Goal: Navigation & Orientation: Find specific page/section

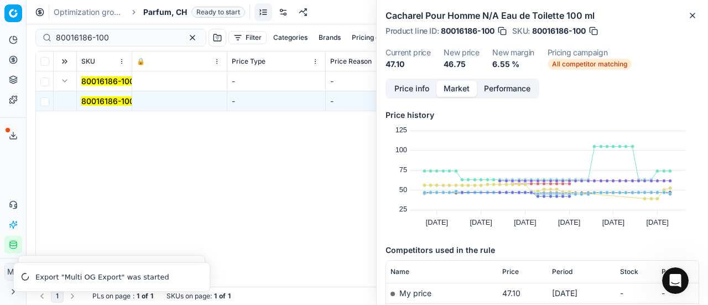
scroll to position [166, 0]
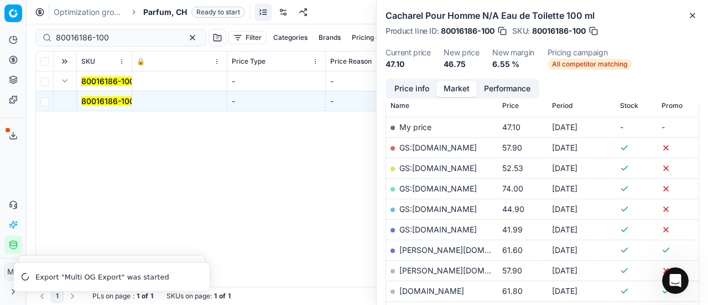
click at [3, 181] on div "Analytics Pricing Product portfolio Templates Export service 22 Contact support…" at bounding box center [13, 142] width 26 height 231
click at [9, 163] on div "Analytics Pricing Product portfolio Templates Export service 22 Contact support…" at bounding box center [13, 142] width 26 height 231
click at [18, 176] on div "Analytics Pricing Product portfolio Templates Export service 22 Contact support…" at bounding box center [13, 142] width 26 height 231
click at [12, 174] on div "Analytics Pricing Product portfolio Templates Export service 22 Contact support…" at bounding box center [13, 142] width 26 height 231
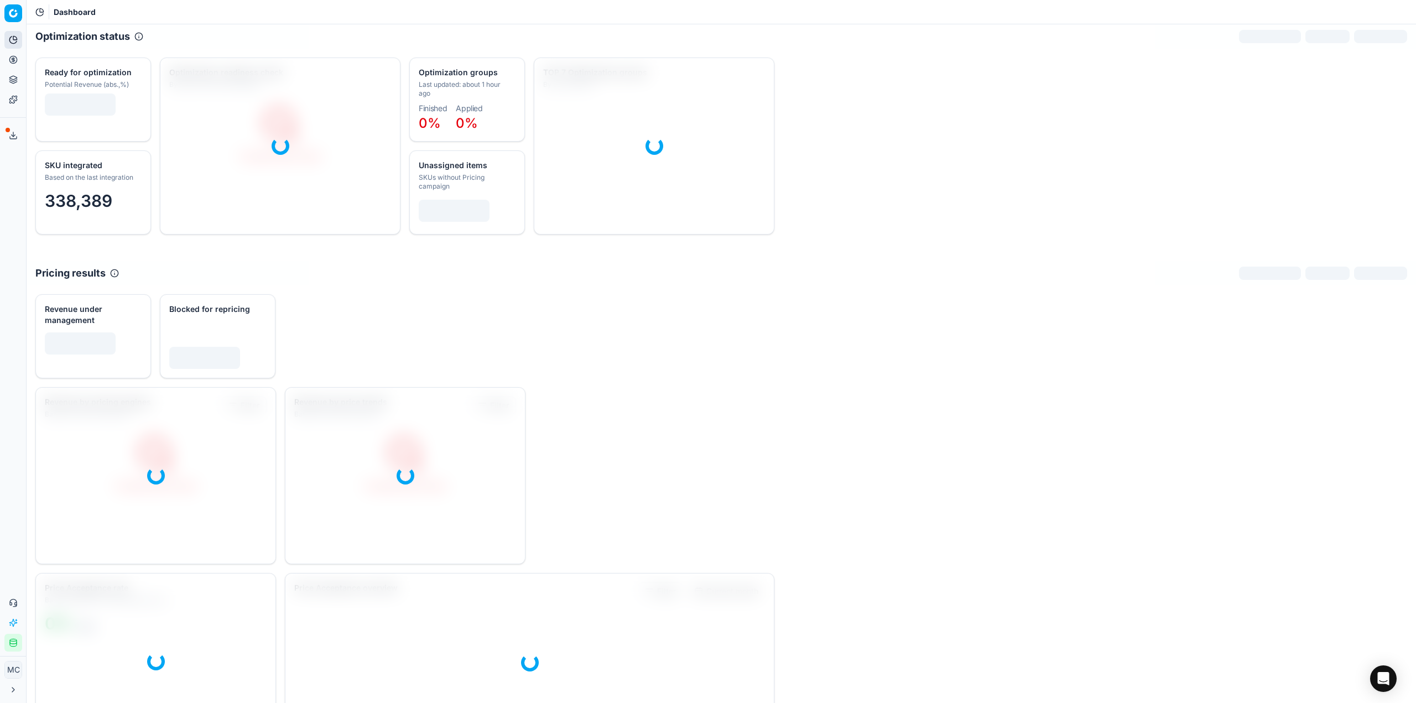
click at [22, 61] on button "Toggle Sidebar" at bounding box center [26, 351] width 9 height 703
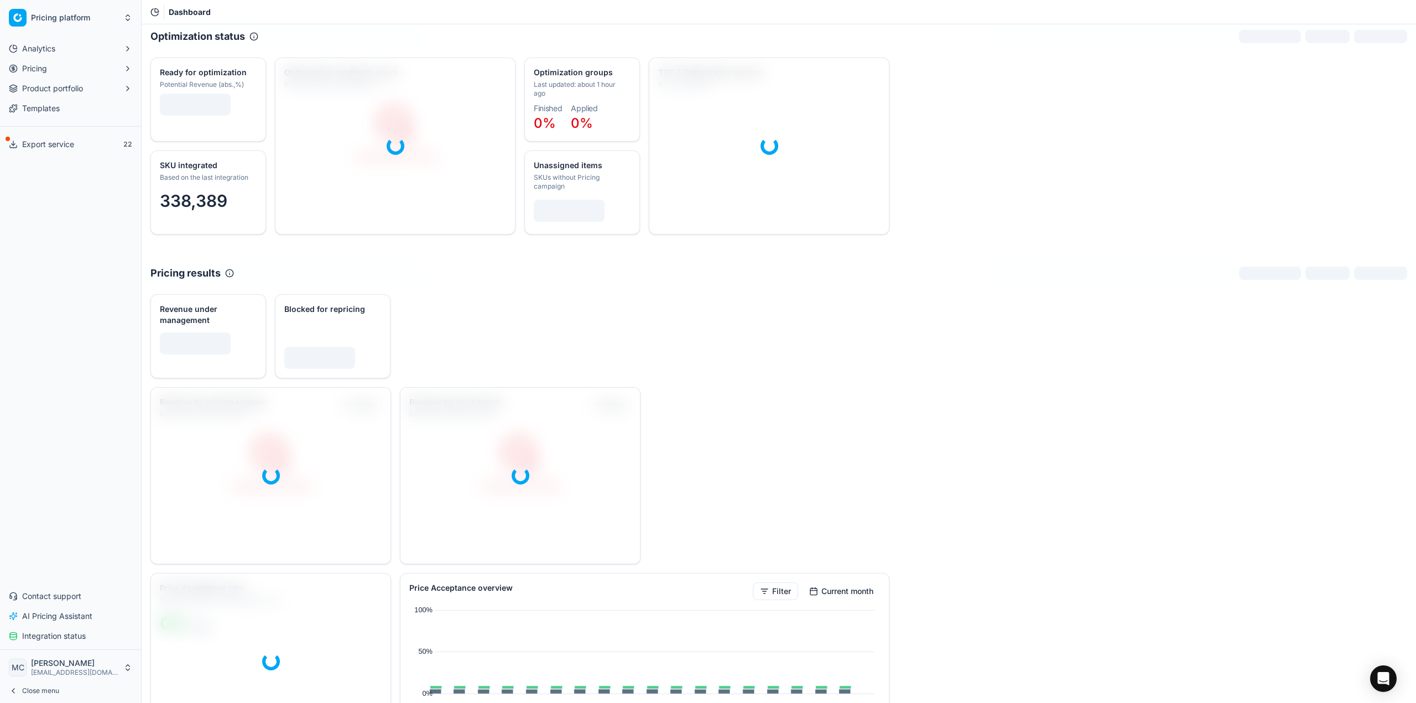
click at [20, 58] on ul "Analytics Pricing Product portfolio Templates" at bounding box center [70, 78] width 132 height 77
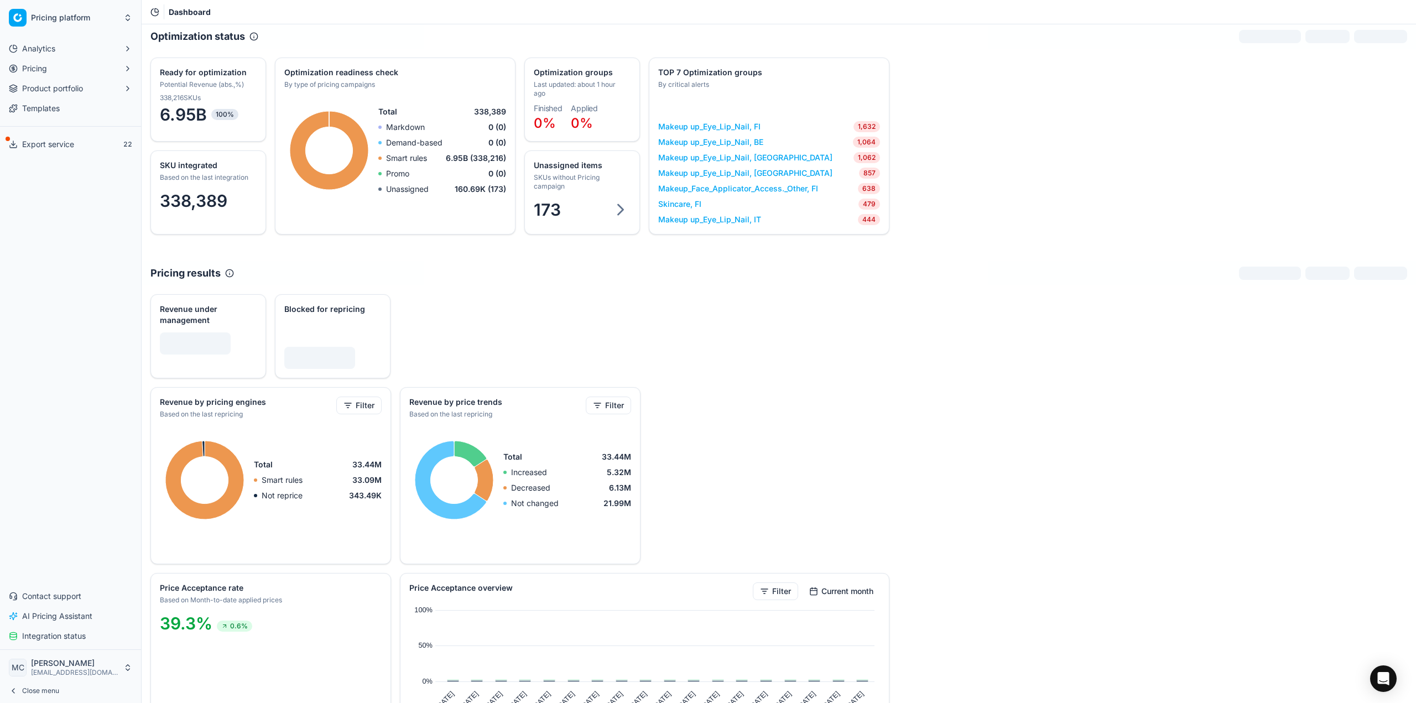
click at [37, 67] on span "Pricing" at bounding box center [34, 68] width 25 height 11
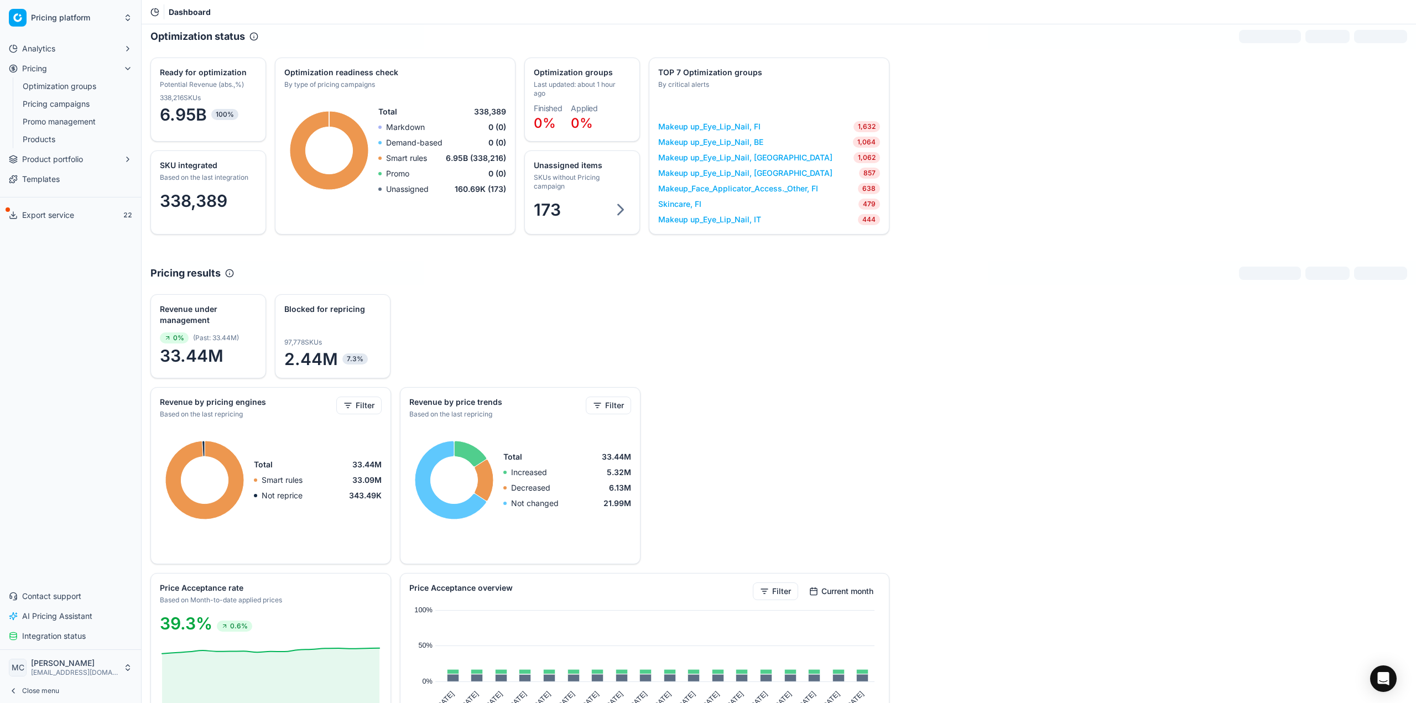
drag, startPoint x: 86, startPoint y: 84, endPoint x: 92, endPoint y: 83, distance: 6.1
click at [86, 84] on link "Optimization groups" at bounding box center [70, 86] width 105 height 15
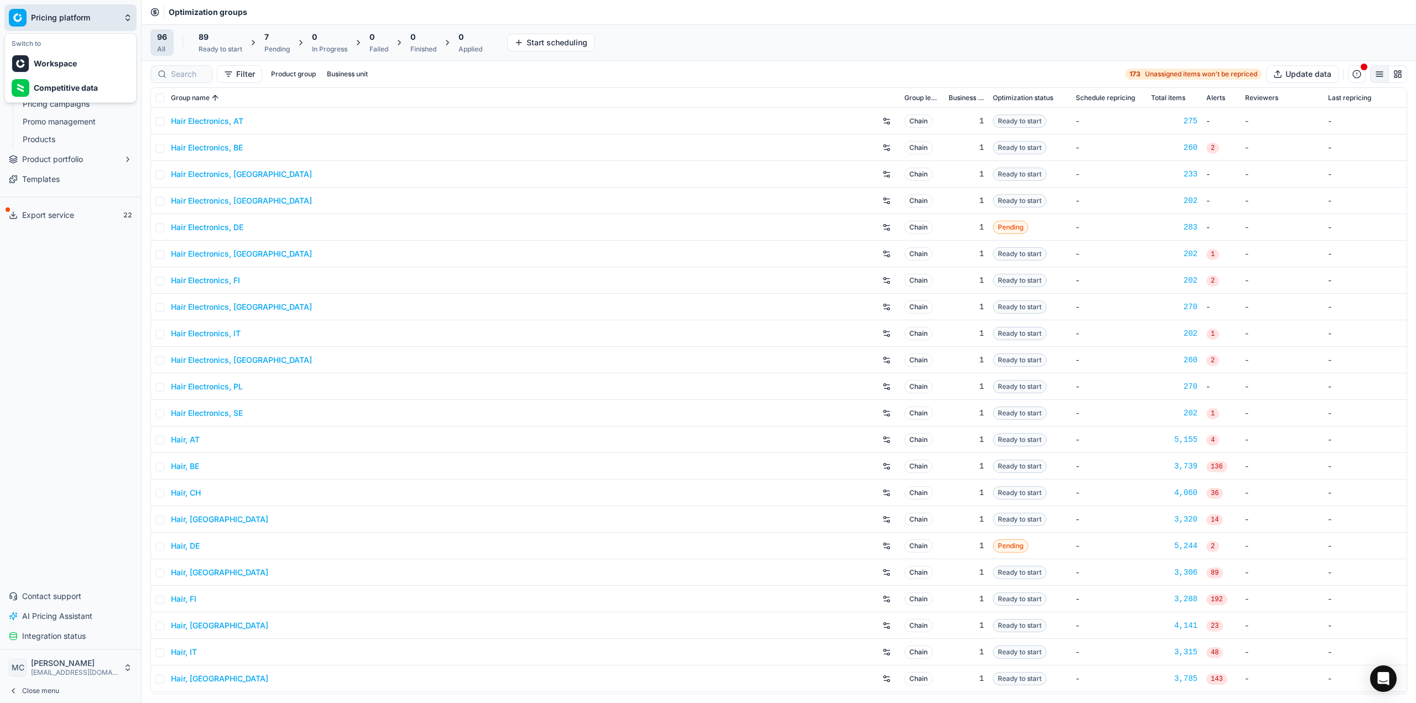
click at [113, 13] on html "Pricing platform Analytics Pricing Optimization groups Pricing campaigns Promo …" at bounding box center [708, 351] width 1416 height 703
click at [107, 15] on html "Pricing platform Analytics Pricing Optimization groups Pricing campaigns Promo …" at bounding box center [708, 351] width 1416 height 703
click at [105, 686] on button "Close menu" at bounding box center [70, 690] width 132 height 15
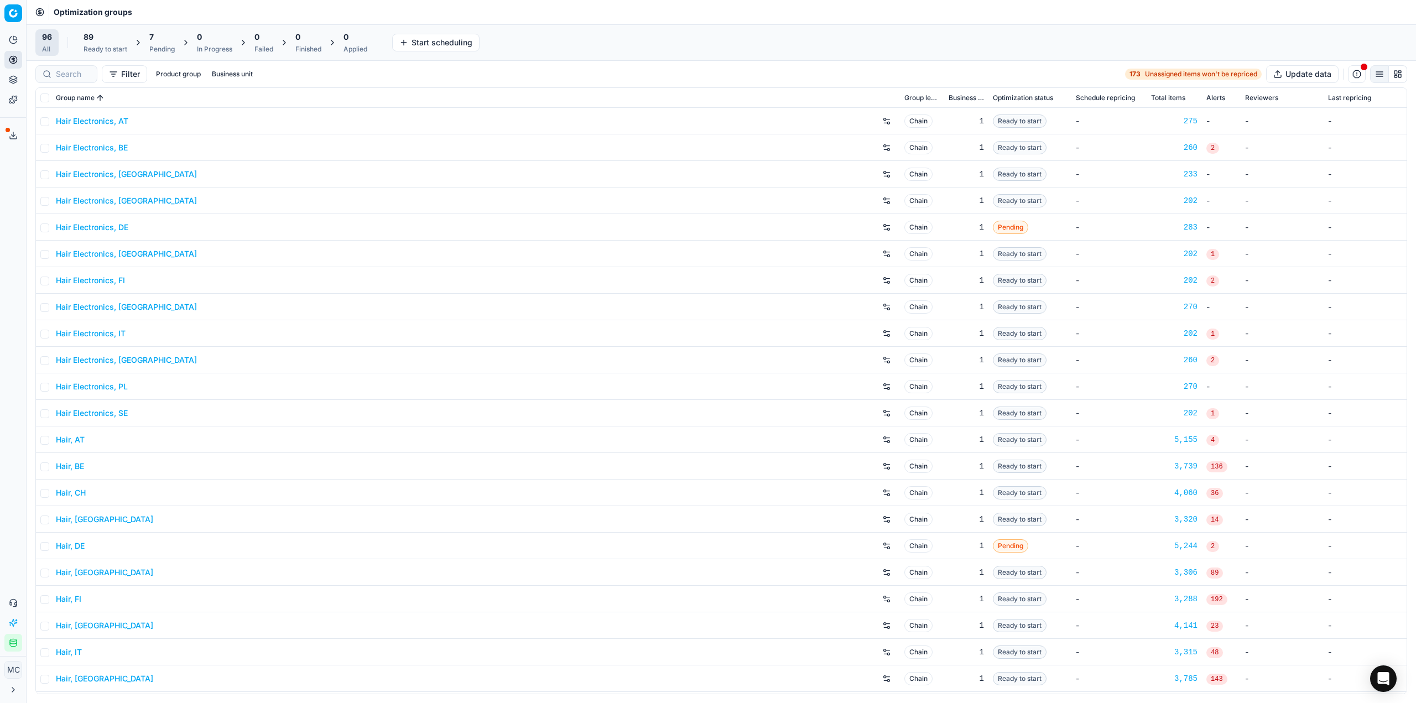
click at [93, 47] on div "Ready to start" at bounding box center [106, 49] width 44 height 9
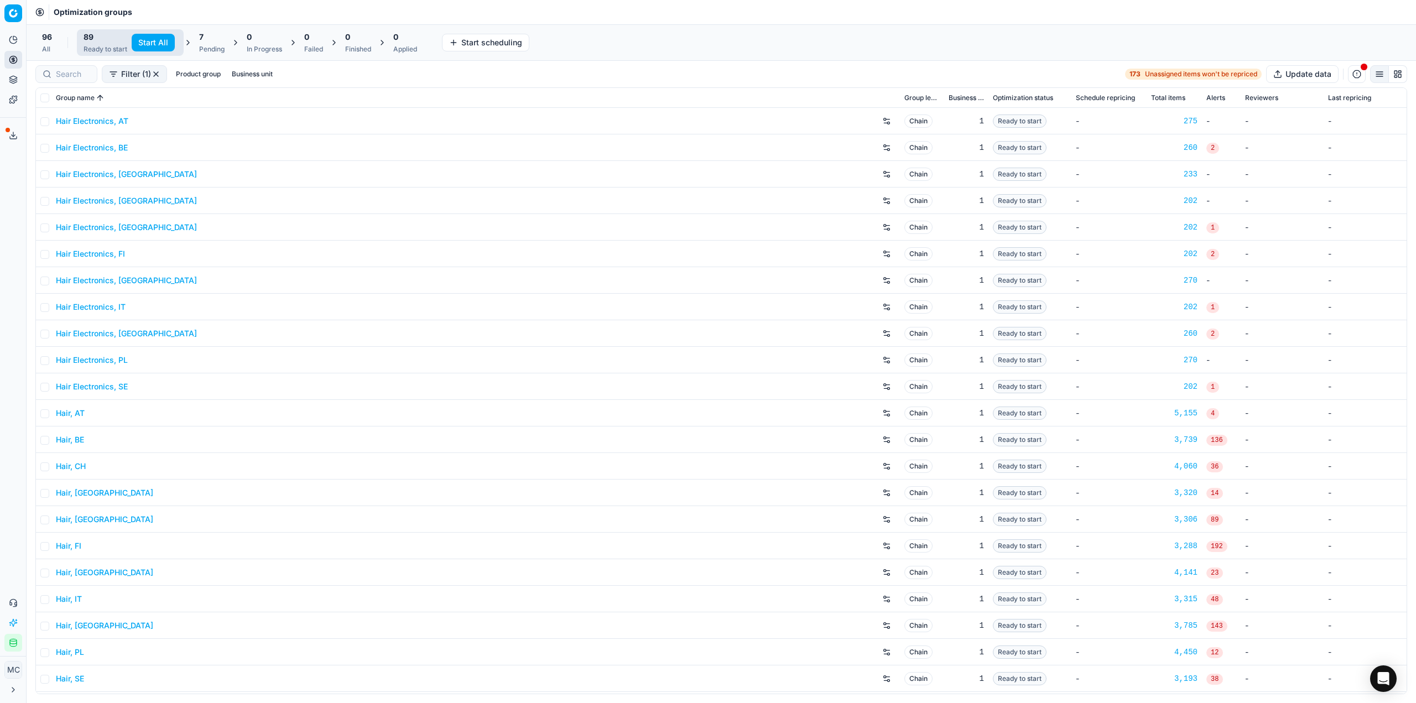
click at [212, 34] on div "7" at bounding box center [211, 37] width 25 height 11
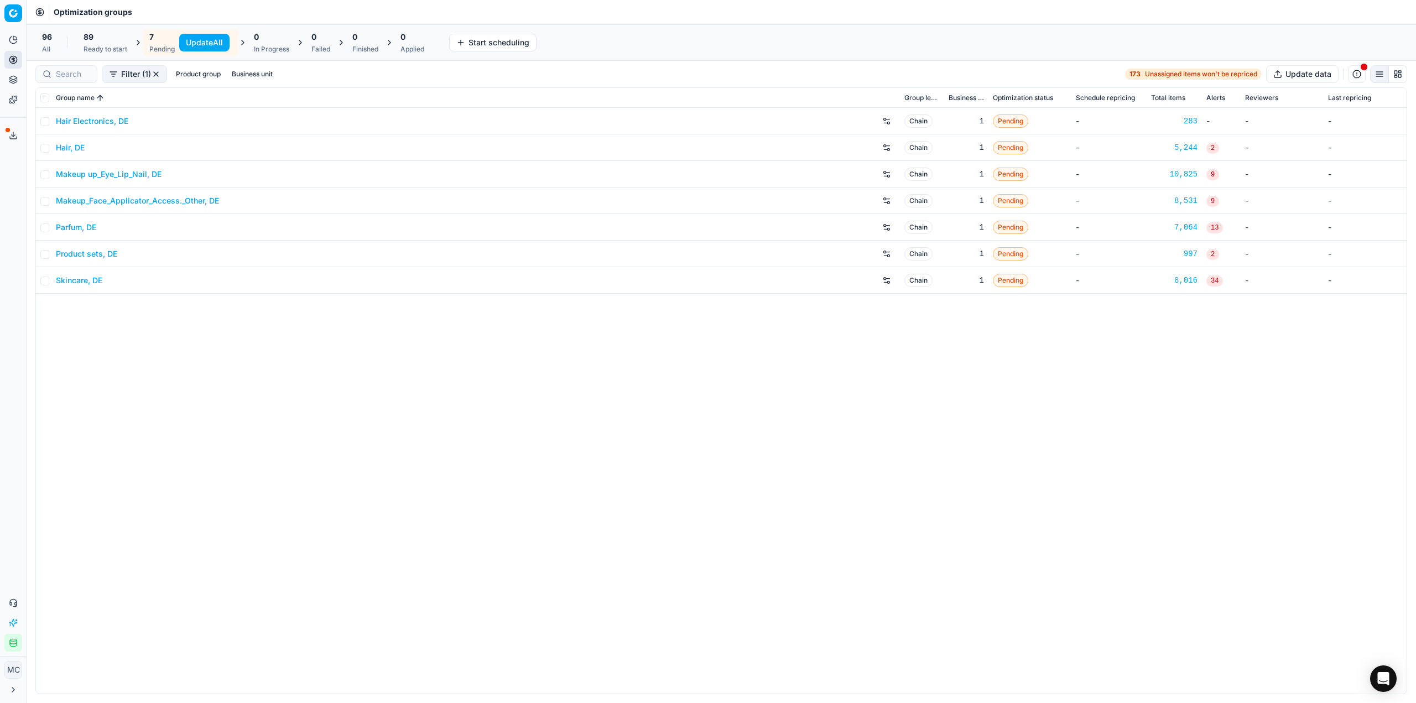
click at [15, 152] on div "Analytics Pricing Optimization groups Pricing campaigns Promo management Produc…" at bounding box center [13, 341] width 26 height 629
